Goal: Task Accomplishment & Management: Manage account settings

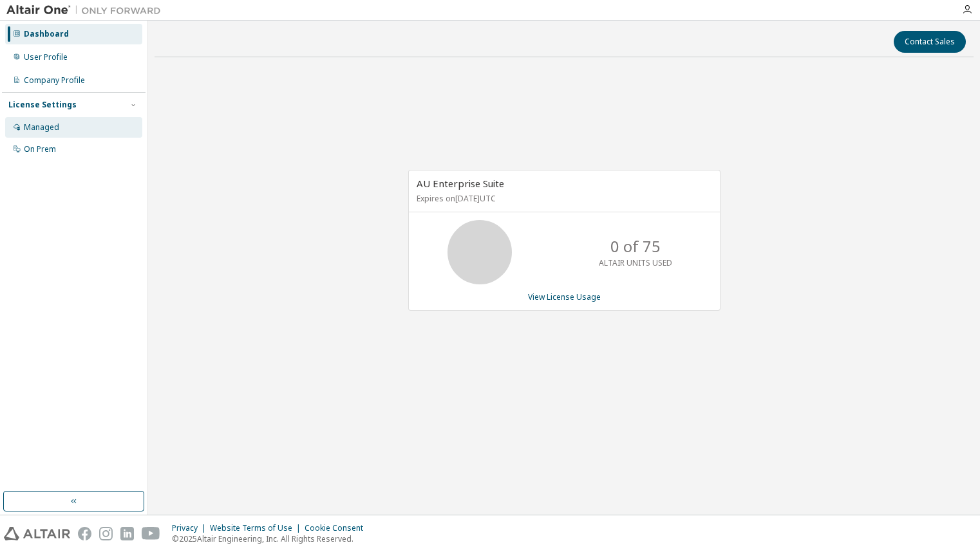
click at [53, 129] on div "Managed" at bounding box center [41, 127] width 35 height 10
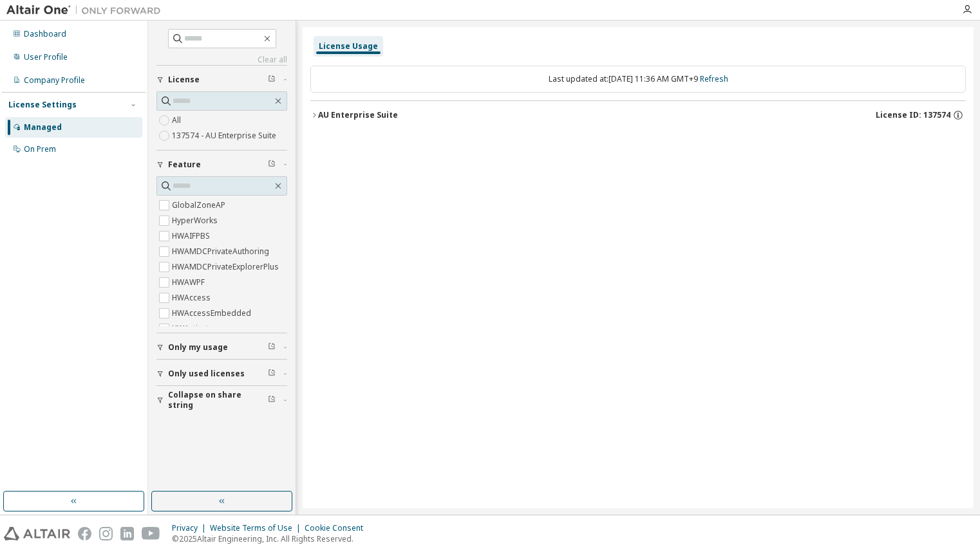
click at [339, 118] on div "AU Enterprise Suite" at bounding box center [358, 115] width 80 height 10
click at [311, 115] on icon "button" at bounding box center [314, 115] width 8 height 8
